Goal: Register for event/course

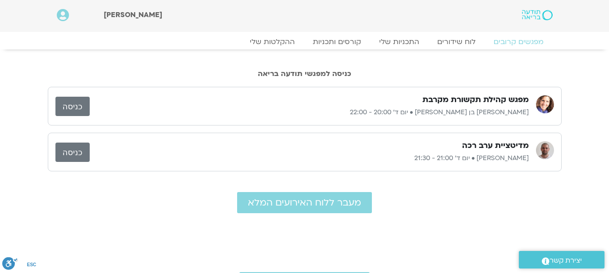
click at [68, 102] on link "כניסה" at bounding box center [72, 106] width 34 height 19
click at [64, 112] on link "כניסה" at bounding box center [72, 106] width 34 height 19
click at [73, 107] on link "כניסה" at bounding box center [72, 106] width 34 height 19
click at [66, 108] on link "כניסה" at bounding box center [72, 106] width 34 height 19
click at [69, 103] on link "כניסה" at bounding box center [72, 106] width 34 height 19
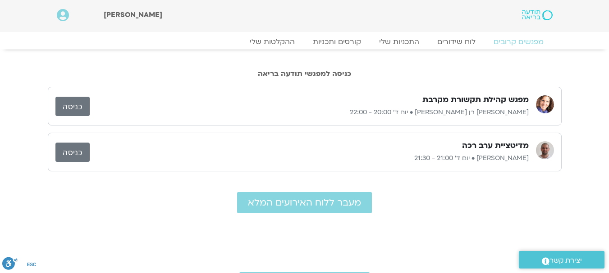
click at [71, 111] on link "כניסה" at bounding box center [72, 106] width 34 height 19
drag, startPoint x: 81, startPoint y: 95, endPoint x: 80, endPoint y: 101, distance: 5.5
click at [80, 101] on div "מפגש קהילת תקשורת מקרבת [PERSON_NAME] בן [PERSON_NAME] • יום ד׳ 20:00 - 22:00 כ…" at bounding box center [304, 106] width 513 height 39
click at [80, 101] on link "כניסה" at bounding box center [72, 106] width 34 height 19
